Goal: Transaction & Acquisition: Purchase product/service

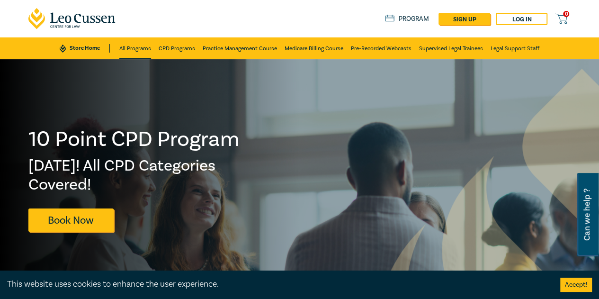
click at [136, 44] on link "All Programs" at bounding box center [135, 48] width 32 height 22
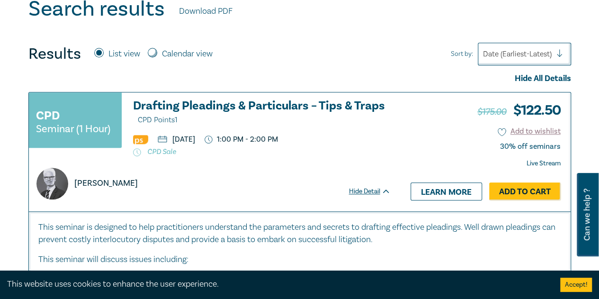
scroll to position [426, 0]
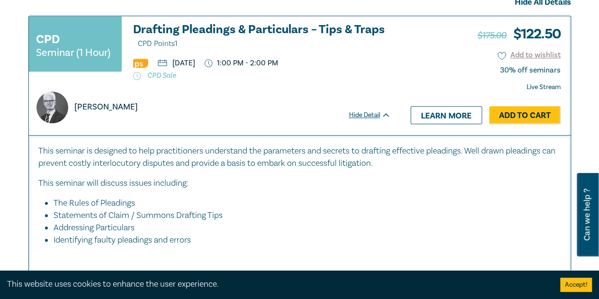
click at [326, 35] on h3 "Drafting Pleadings & Particulars – Tips & Traps CPD Points 1" at bounding box center [261, 36] width 257 height 27
